Goal: Transaction & Acquisition: Purchase product/service

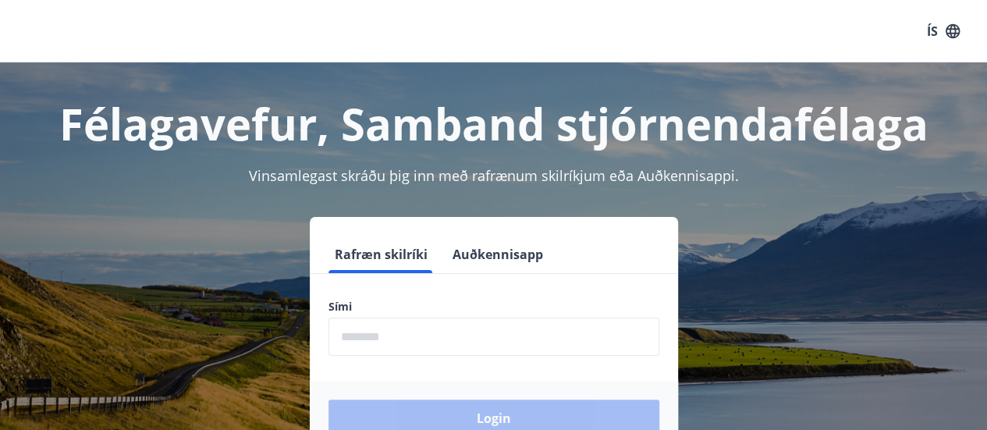
click at [440, 332] on input "phone" at bounding box center [493, 337] width 331 height 38
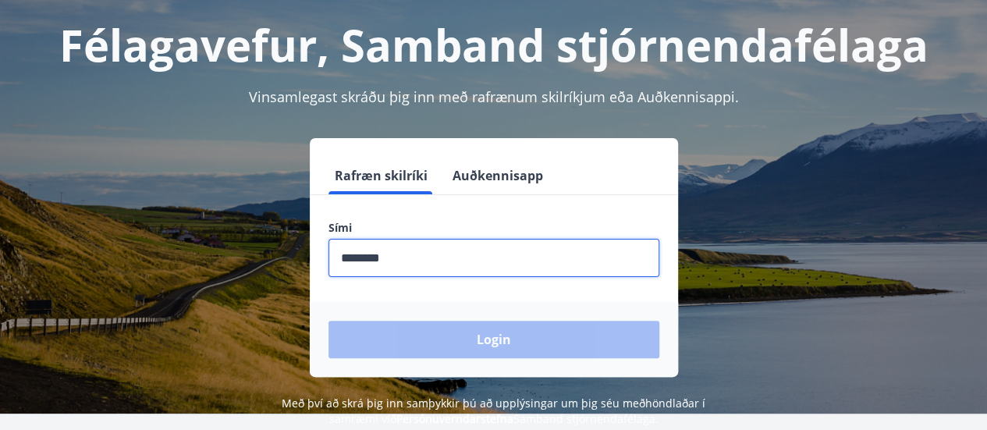
scroll to position [78, 0]
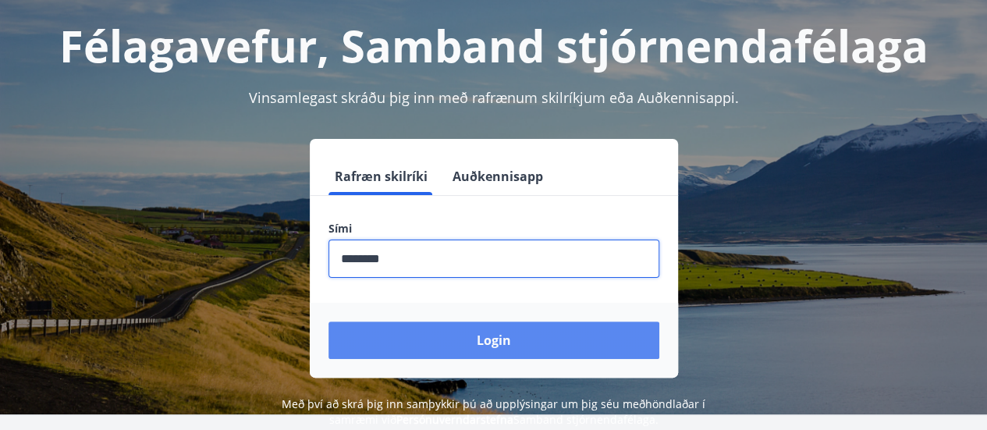
type input "********"
click at [545, 353] on button "Login" at bounding box center [493, 339] width 331 height 37
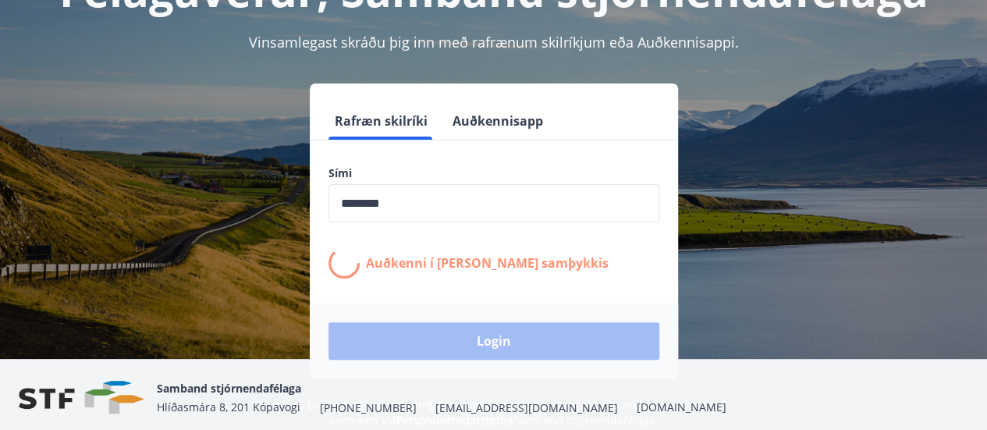
scroll to position [135, 0]
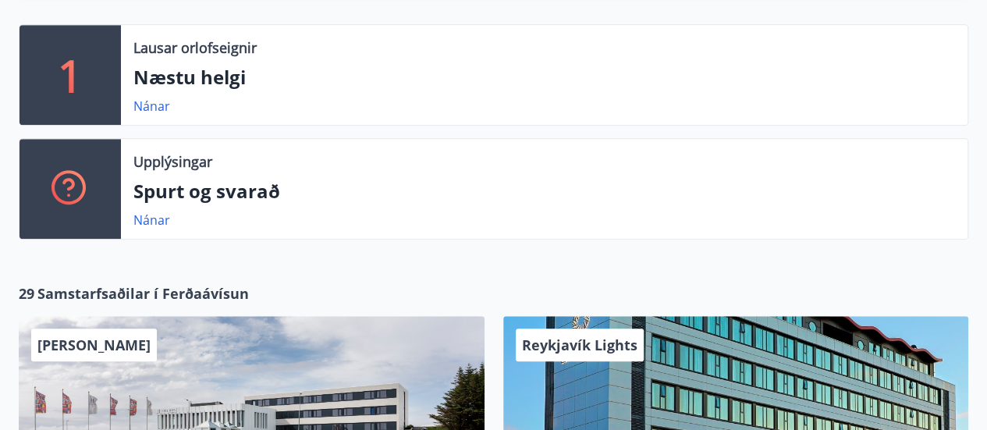
scroll to position [553, 0]
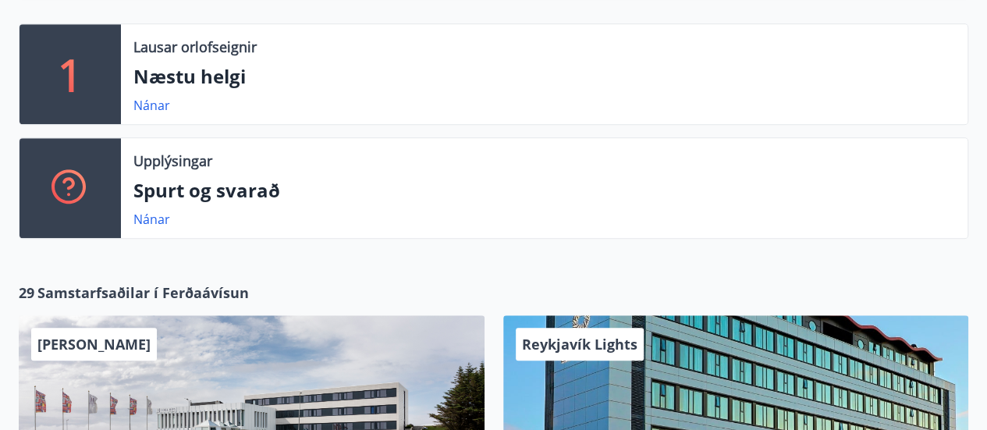
click at [193, 289] on span "Samstarfsaðilar í Ferðaávísun" at bounding box center [142, 292] width 211 height 20
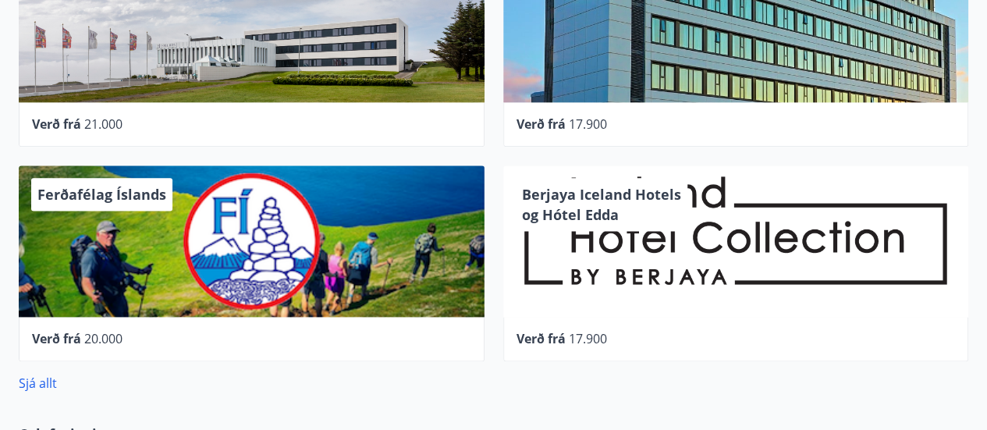
scroll to position [918, 0]
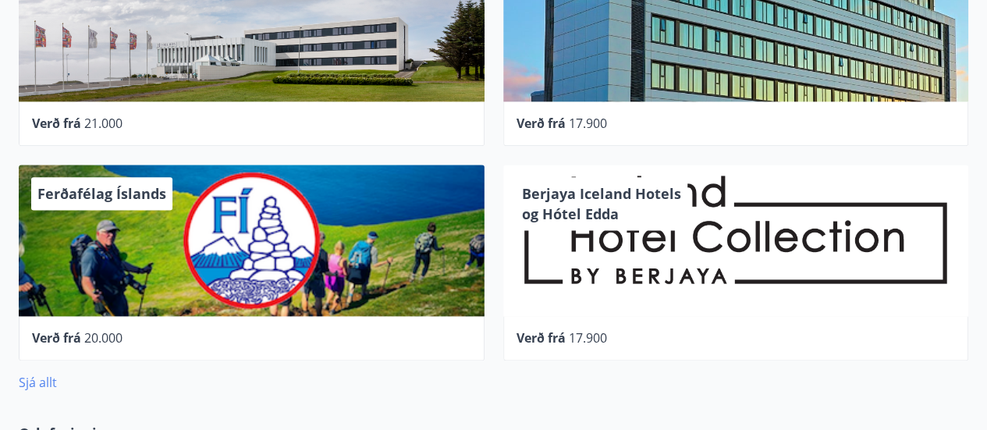
click at [51, 383] on link "Sjá allt" at bounding box center [38, 382] width 38 height 17
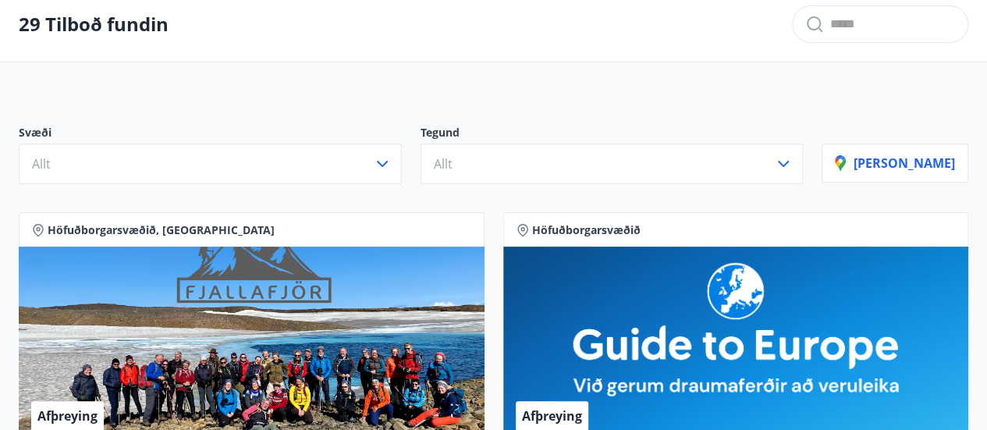
scroll to position [75, 0]
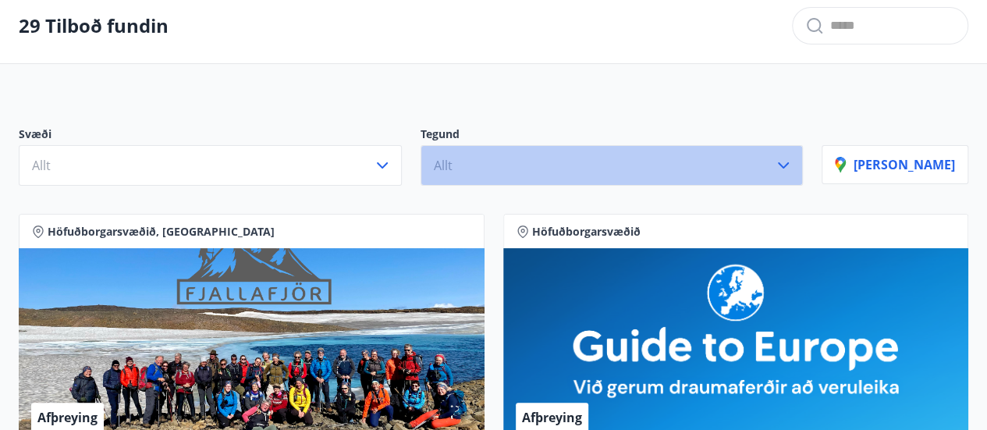
click at [588, 161] on button "Allt" at bounding box center [612, 165] width 383 height 41
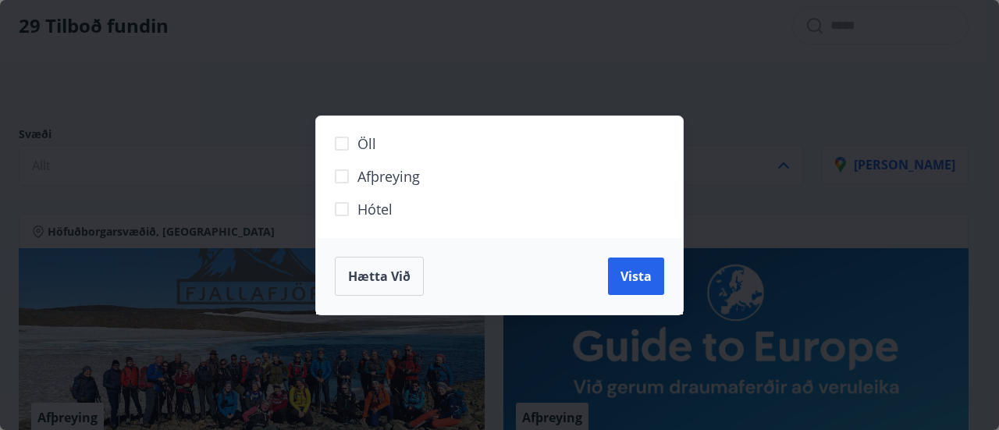
click at [758, 203] on div "Öll Afþreying Hótel Hætta við Vista" at bounding box center [499, 215] width 999 height 430
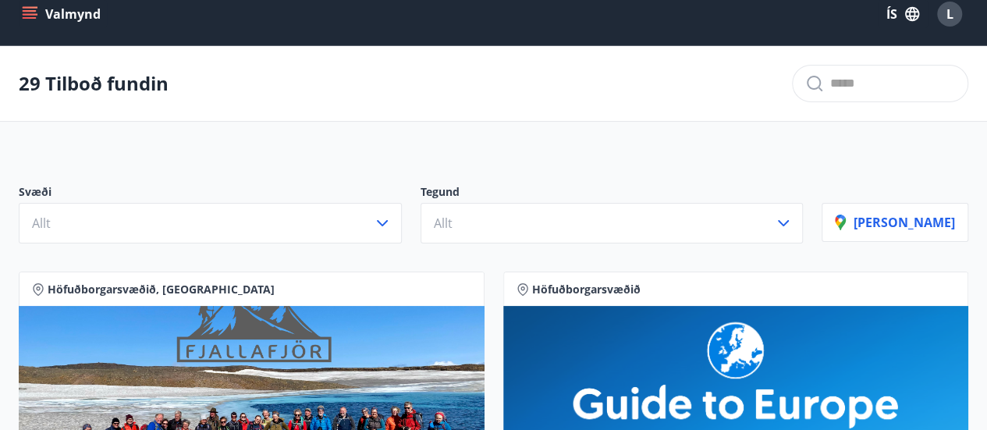
scroll to position [0, 0]
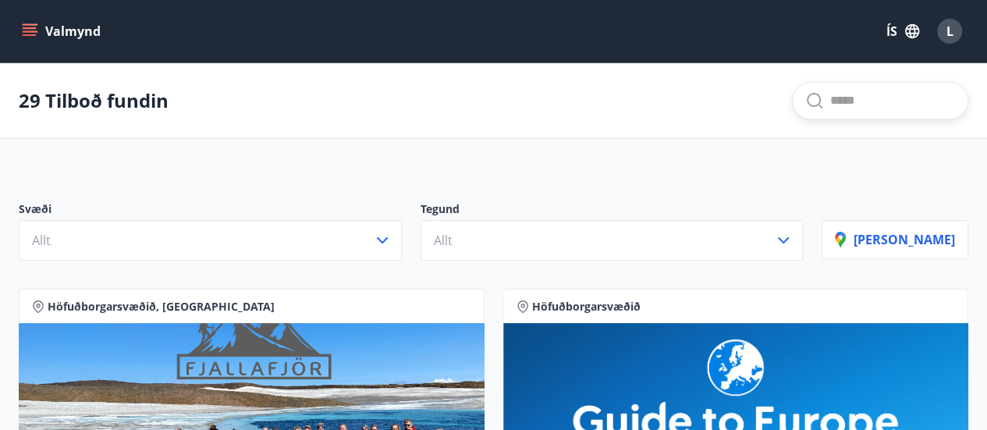
click at [857, 105] on input "text" at bounding box center [892, 100] width 125 height 25
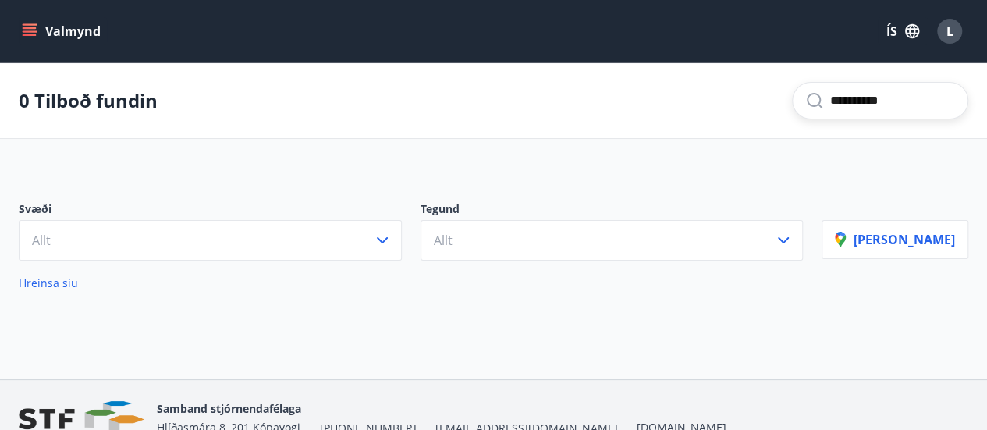
type input "**********"
click at [19, 36] on button "Valmynd" at bounding box center [63, 31] width 88 height 28
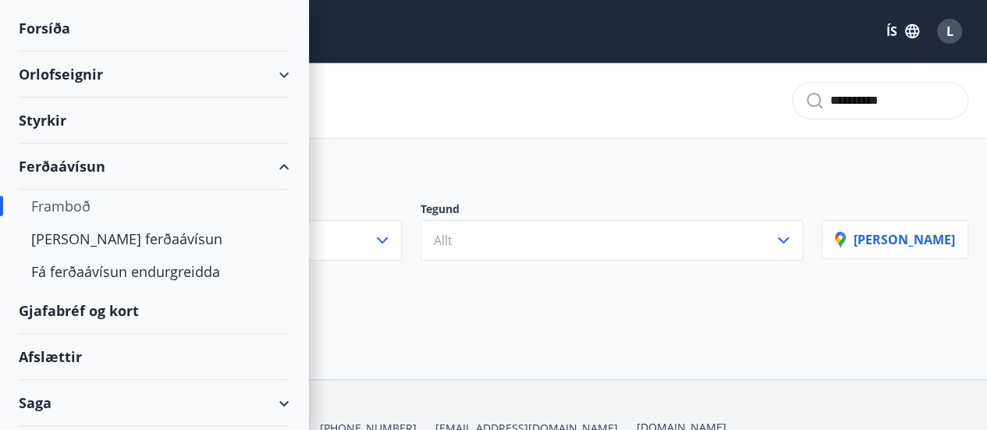
scroll to position [65, 0]
click at [137, 237] on div "[PERSON_NAME] ferðaávísun" at bounding box center [154, 238] width 246 height 33
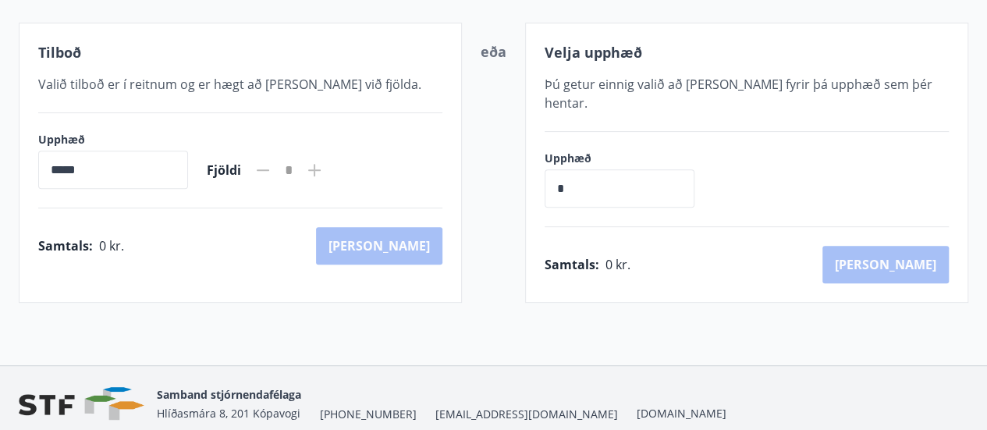
scroll to position [319, 0]
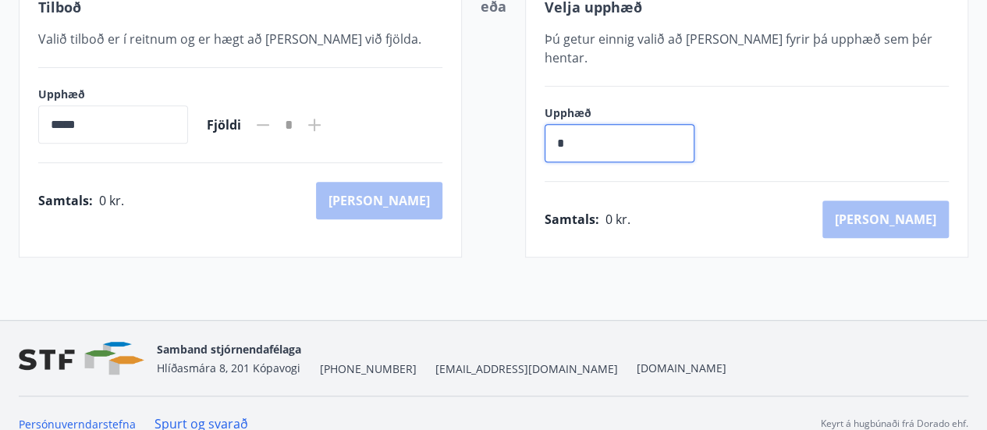
click at [598, 124] on input "*" at bounding box center [620, 143] width 150 height 38
click at [483, 115] on div "eða" at bounding box center [494, 117] width 26 height 243
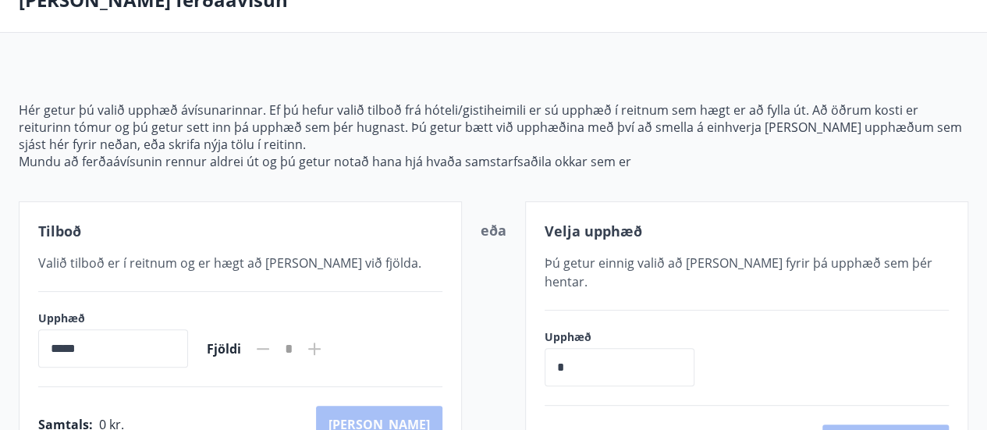
scroll to position [94, 0]
click at [188, 332] on input "*****" at bounding box center [113, 349] width 150 height 38
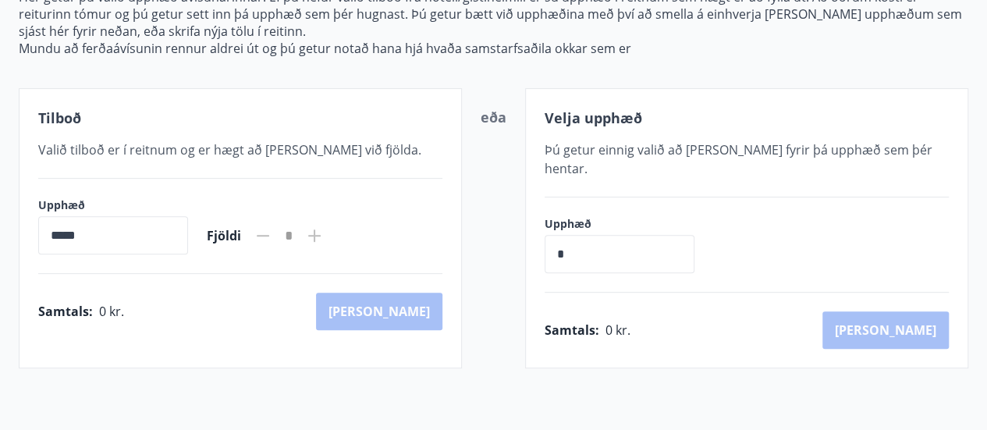
scroll to position [210, 0]
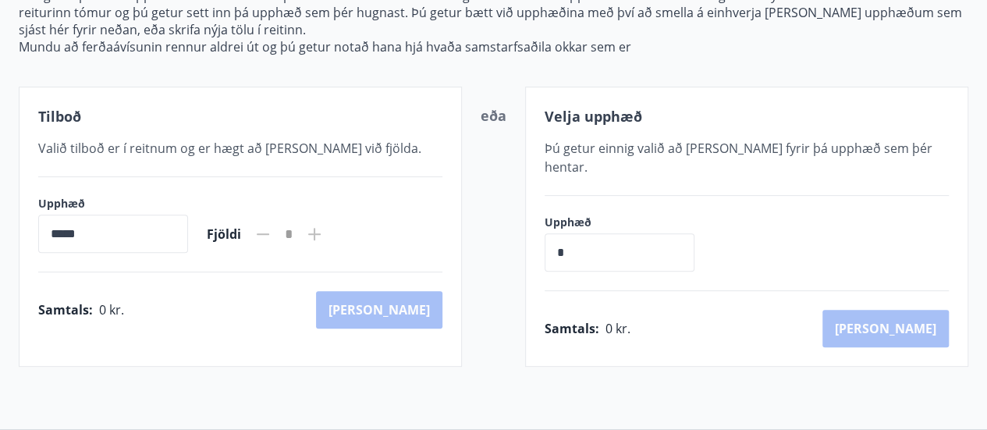
click at [161, 240] on input "*****" at bounding box center [113, 234] width 150 height 38
click at [126, 226] on input "*****" at bounding box center [113, 234] width 150 height 38
click at [324, 236] on icon at bounding box center [314, 234] width 19 height 19
click at [80, 232] on input "*****" at bounding box center [113, 234] width 150 height 38
click at [61, 232] on input "*****" at bounding box center [113, 234] width 150 height 38
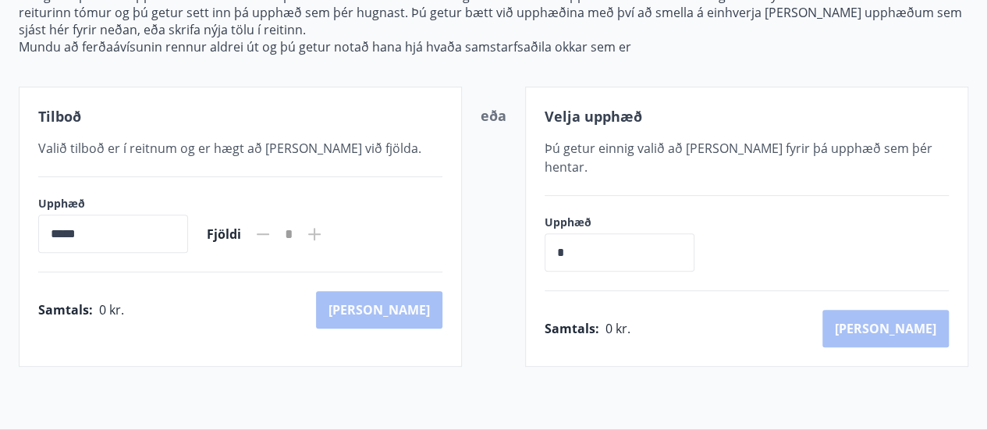
scroll to position [0, 0]
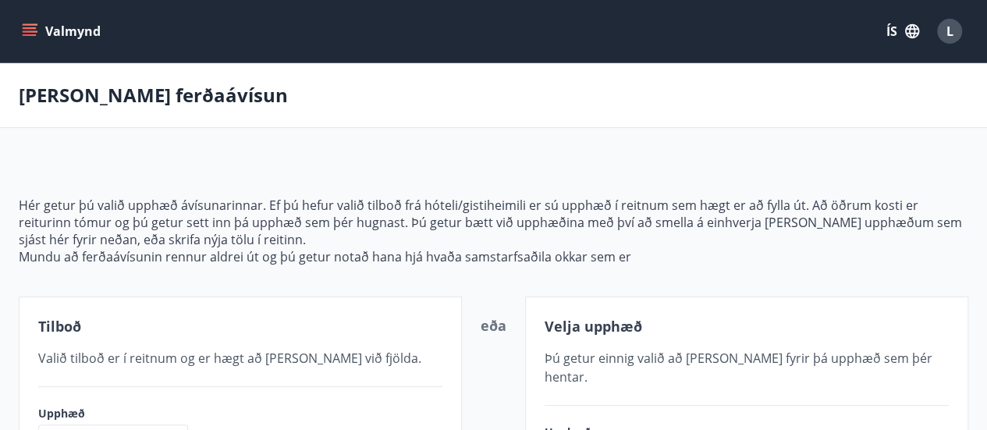
click at [617, 258] on p "Mundu að ferðaávísunin rennur aldrei út og þú getur notað hana hjá hvaða samsta…" at bounding box center [493, 256] width 949 height 17
click at [29, 24] on icon "menu" at bounding box center [31, 25] width 17 height 2
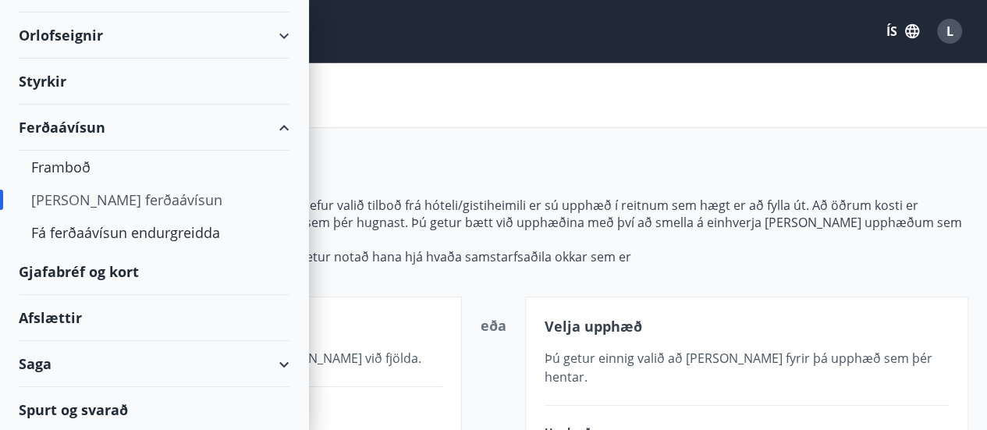
scroll to position [102, 0]
click at [66, 318] on div "Afslættir" at bounding box center [154, 319] width 271 height 46
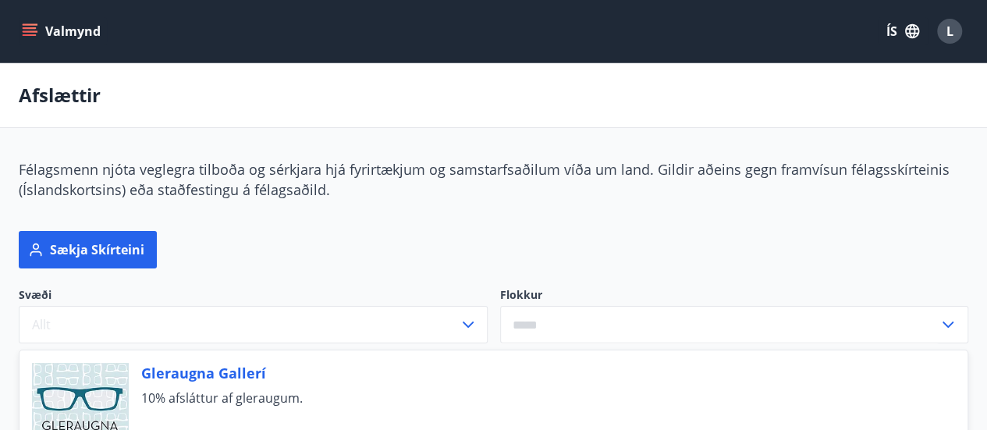
click at [42, 25] on button "Valmynd" at bounding box center [63, 31] width 88 height 28
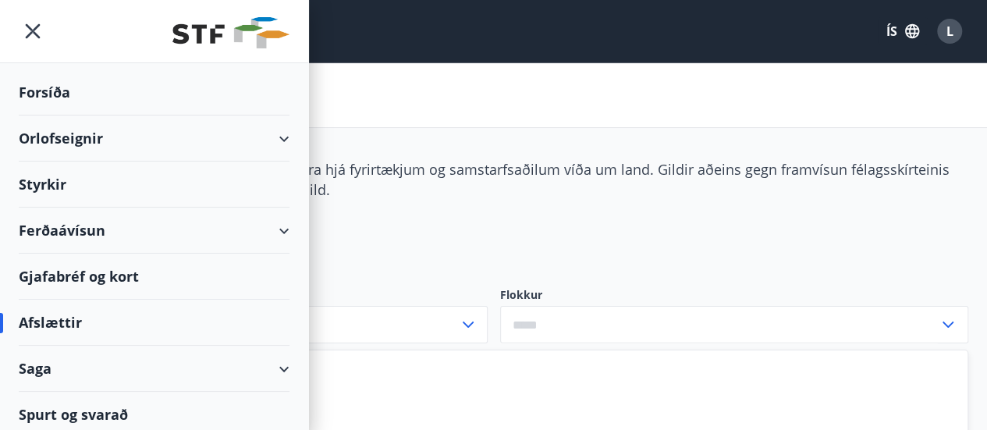
scroll to position [5, 0]
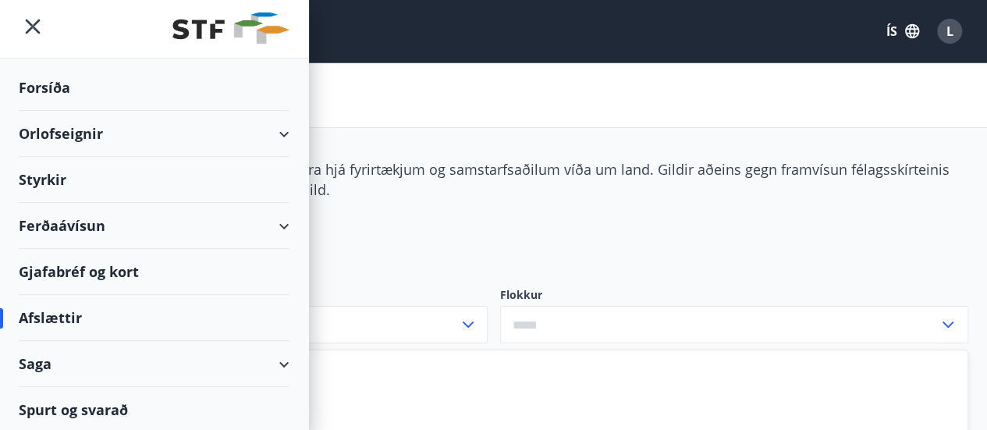
click at [262, 223] on div "Ferðaávísun" at bounding box center [154, 226] width 271 height 46
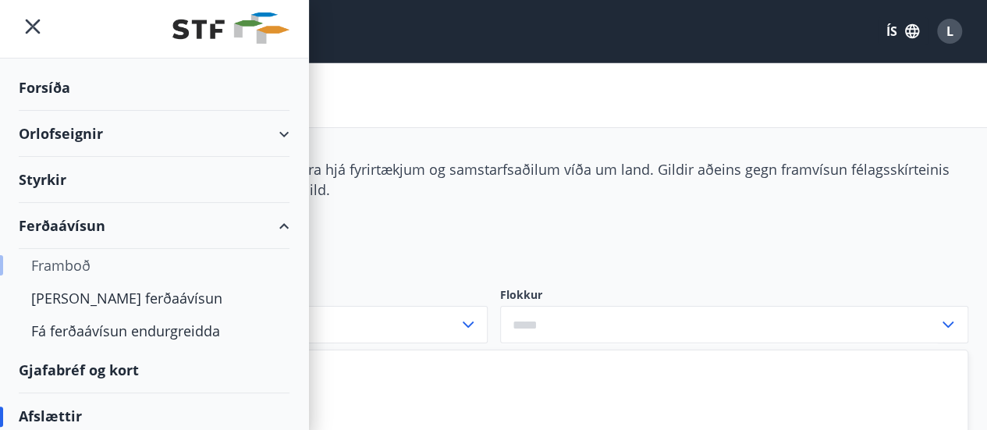
click at [79, 258] on div "Framboð" at bounding box center [154, 265] width 246 height 33
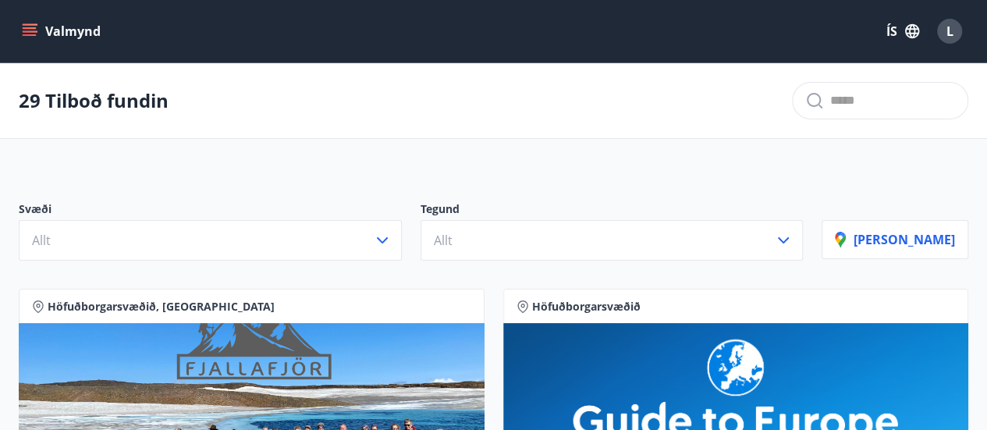
click at [39, 26] on button "Valmynd" at bounding box center [63, 31] width 88 height 28
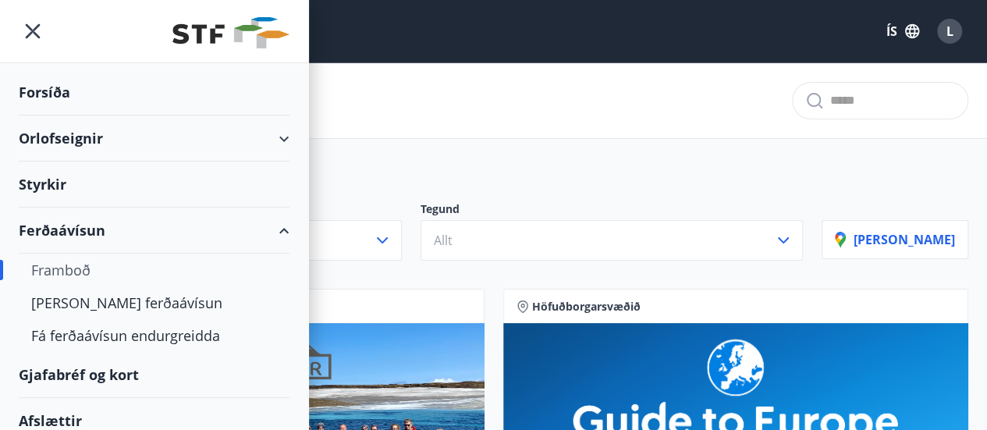
scroll to position [103, 0]
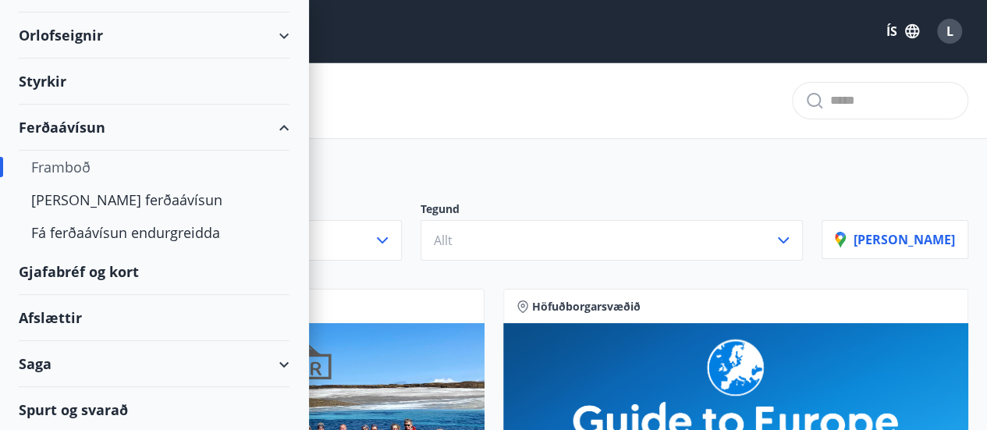
click at [119, 264] on div "Gjafabréf og kort" at bounding box center [154, 272] width 271 height 46
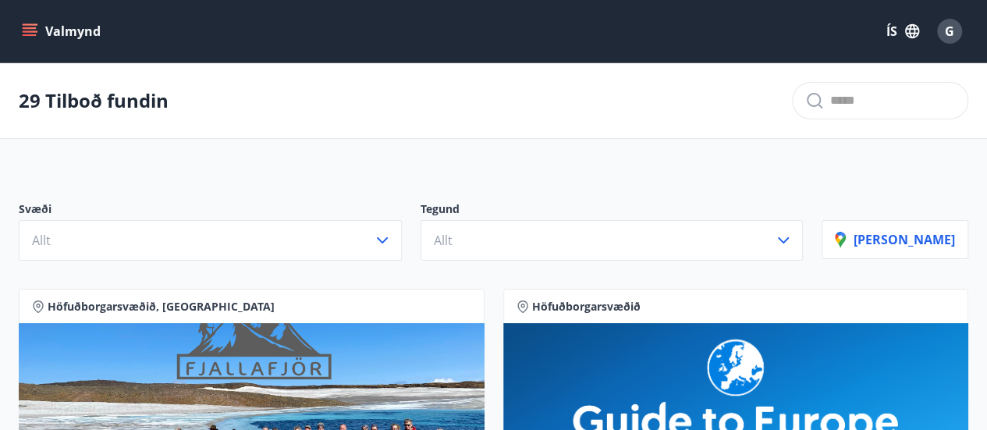
click at [30, 20] on button "Valmynd" at bounding box center [63, 31] width 88 height 28
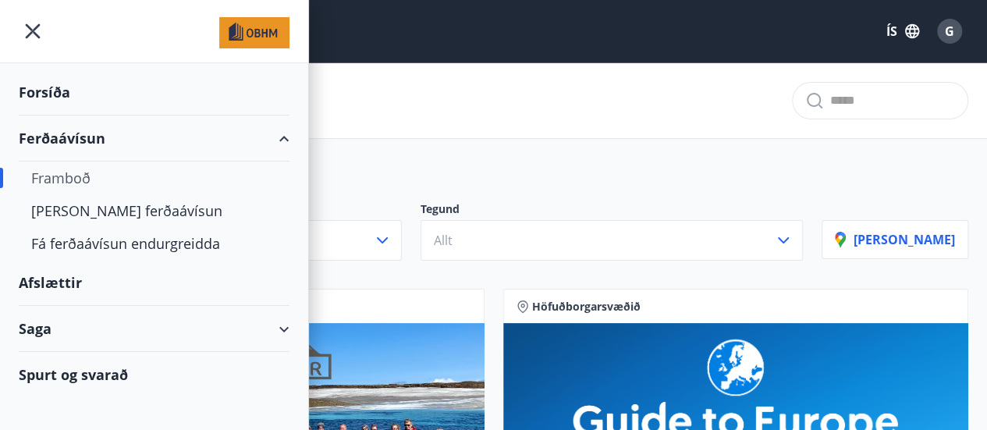
click at [25, 34] on icon "menu" at bounding box center [33, 31] width 28 height 28
